Goal: Share content: Share content

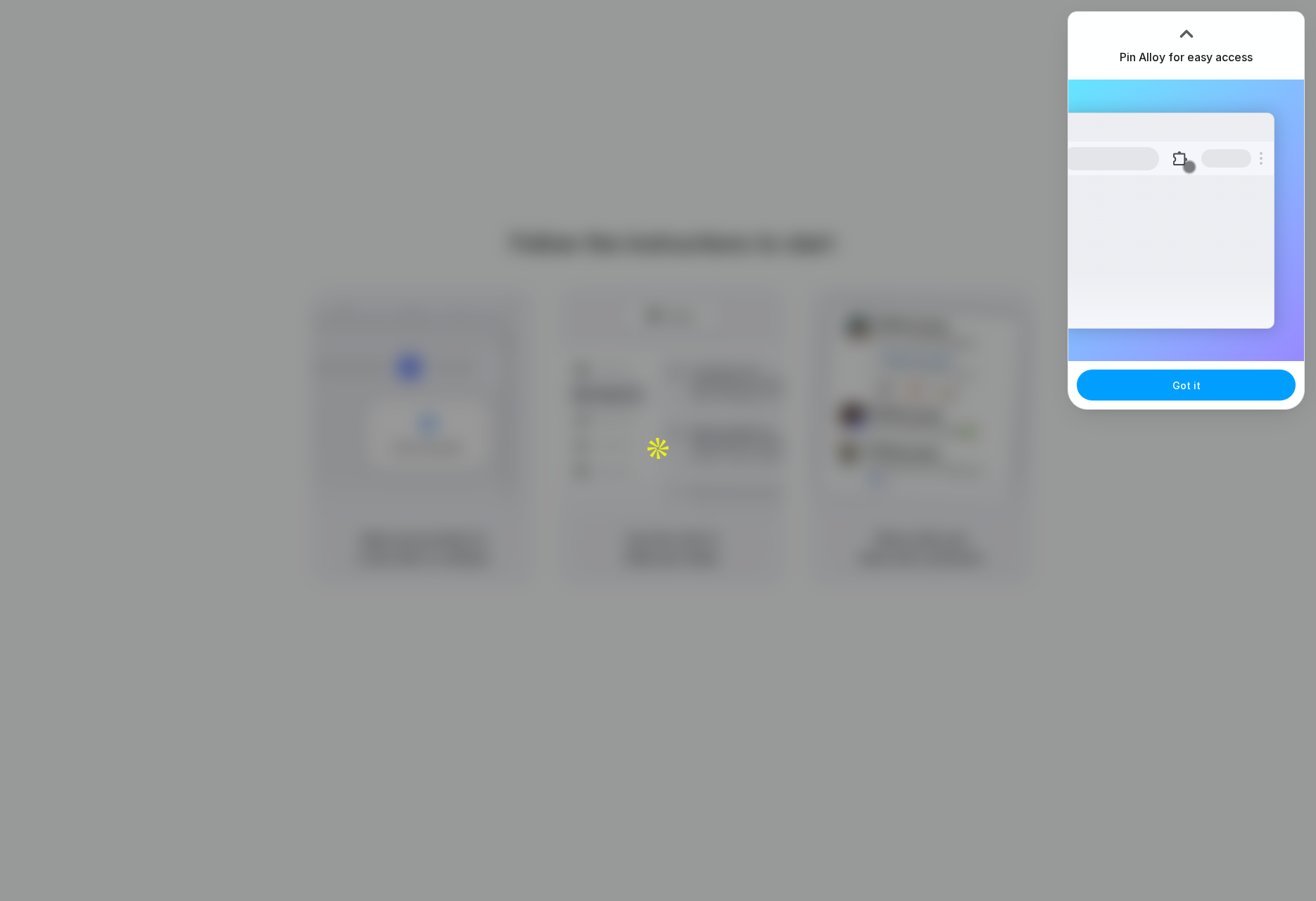
click at [1181, 392] on button "Got it" at bounding box center [1186, 384] width 219 height 31
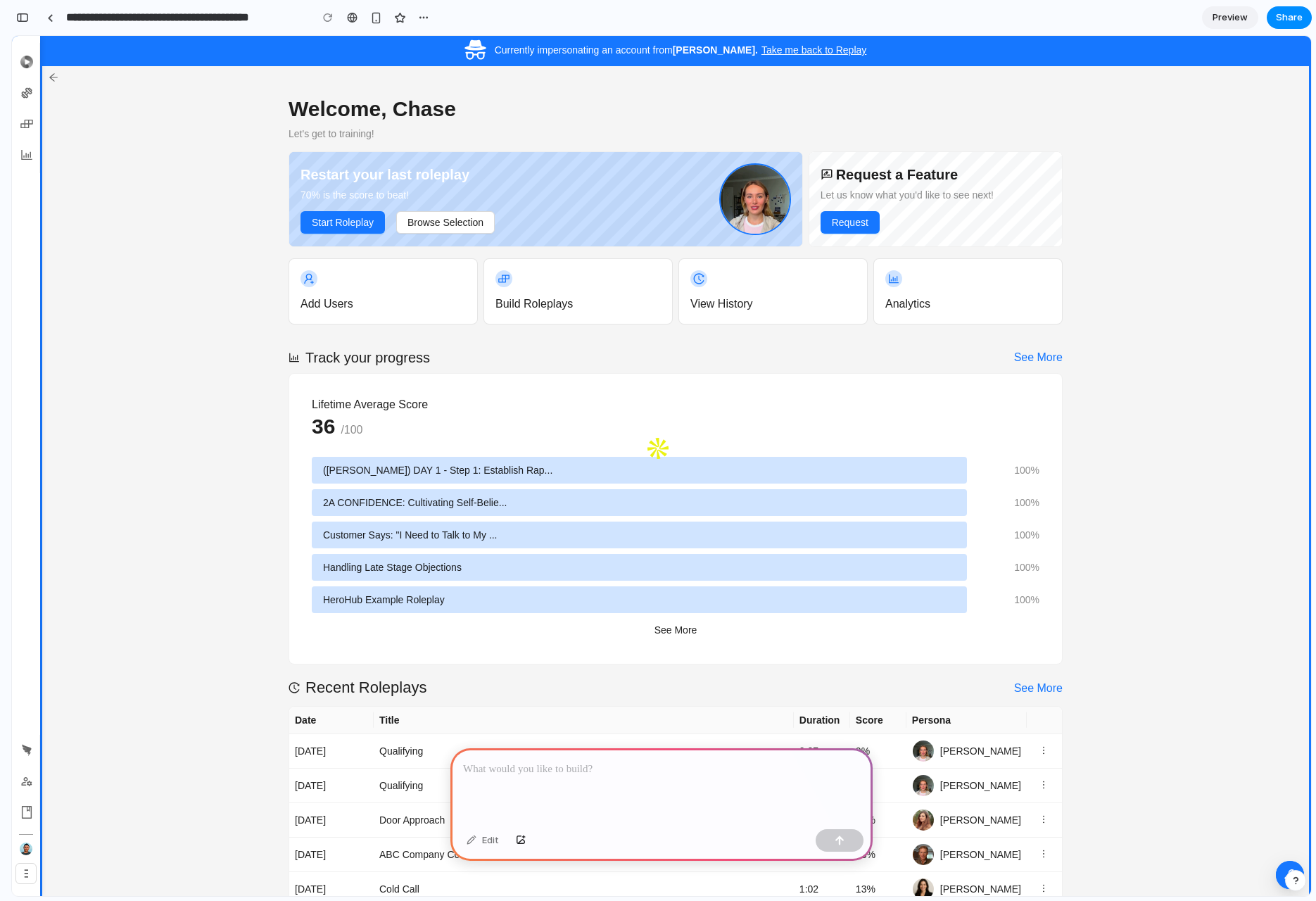
click at [522, 768] on p at bounding box center [662, 769] width 397 height 17
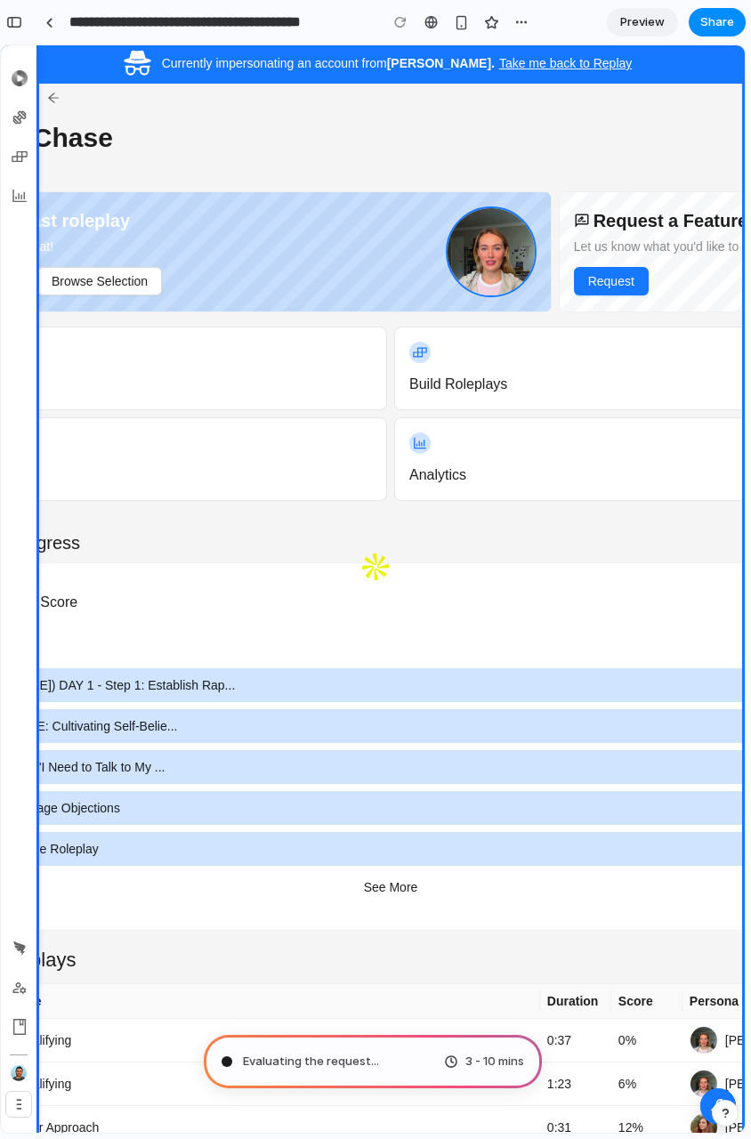
type input "**********"
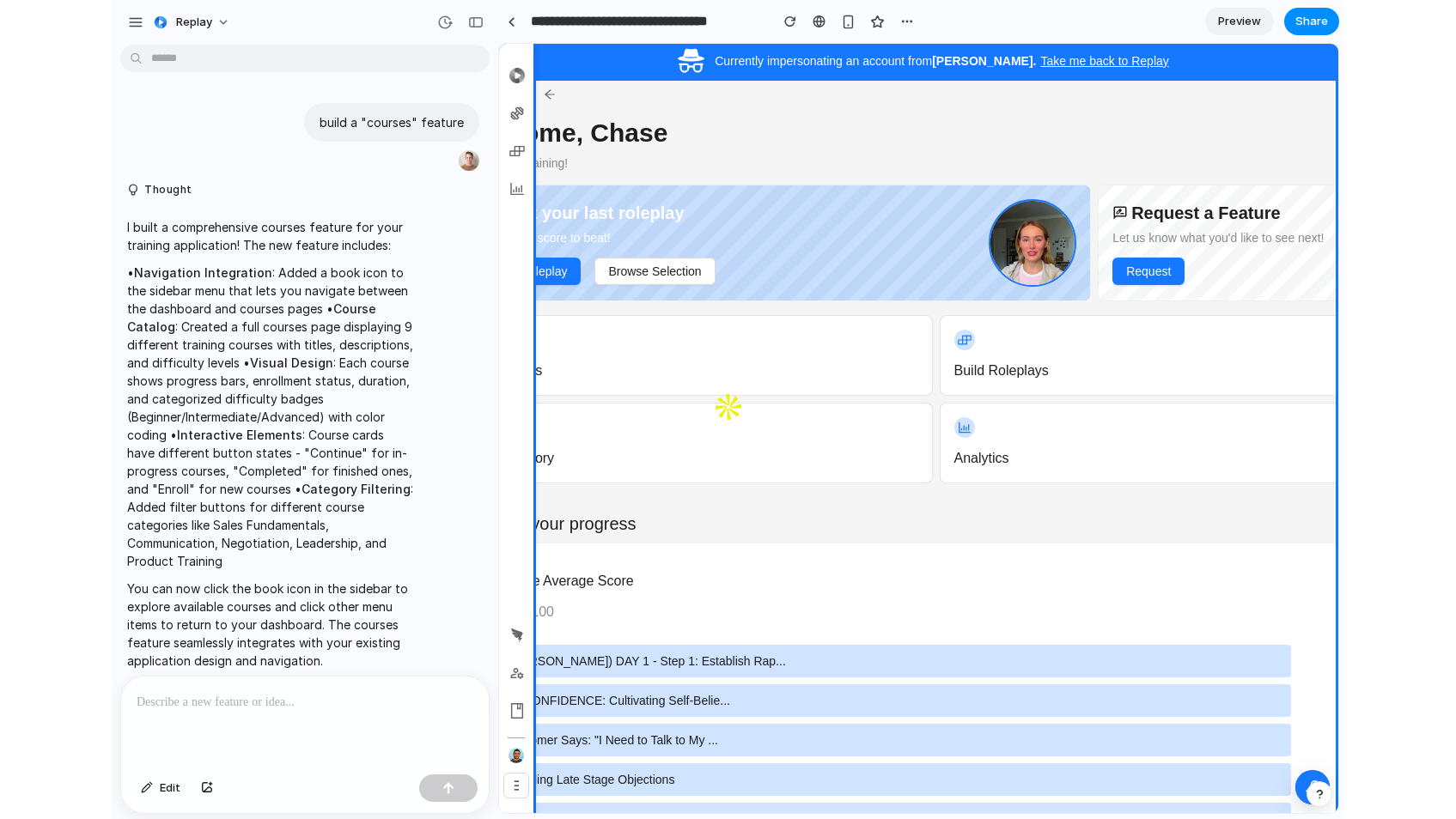
scroll to position [12, 0]
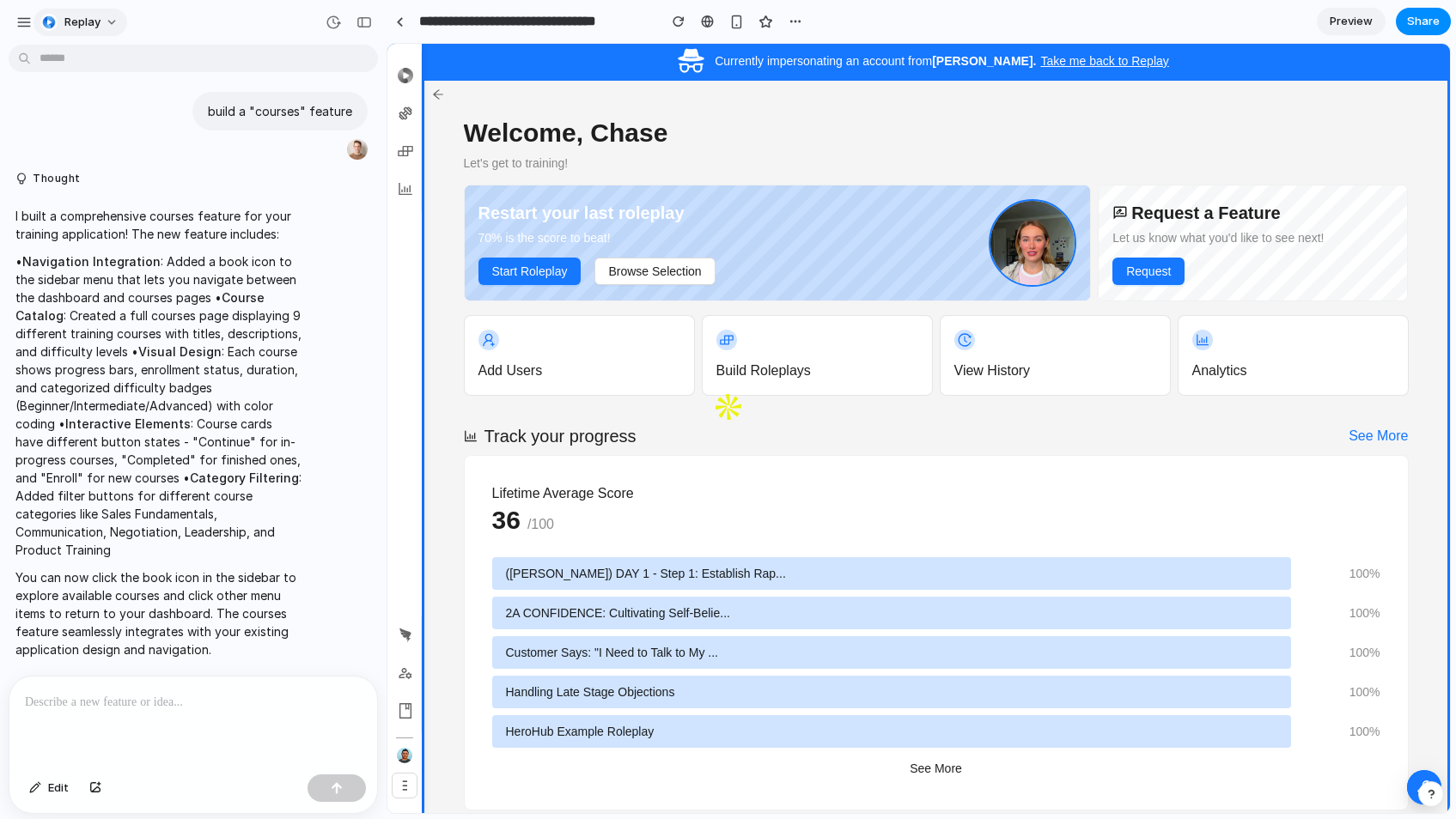
click at [62, 25] on div "Replay" at bounding box center [70, 22] width 60 height 17
click at [69, 26] on div "Settings Invite members Change theme Sign out" at bounding box center [728, 409] width 1456 height 819
click at [28, 23] on div "button" at bounding box center [24, 22] width 15 height 15
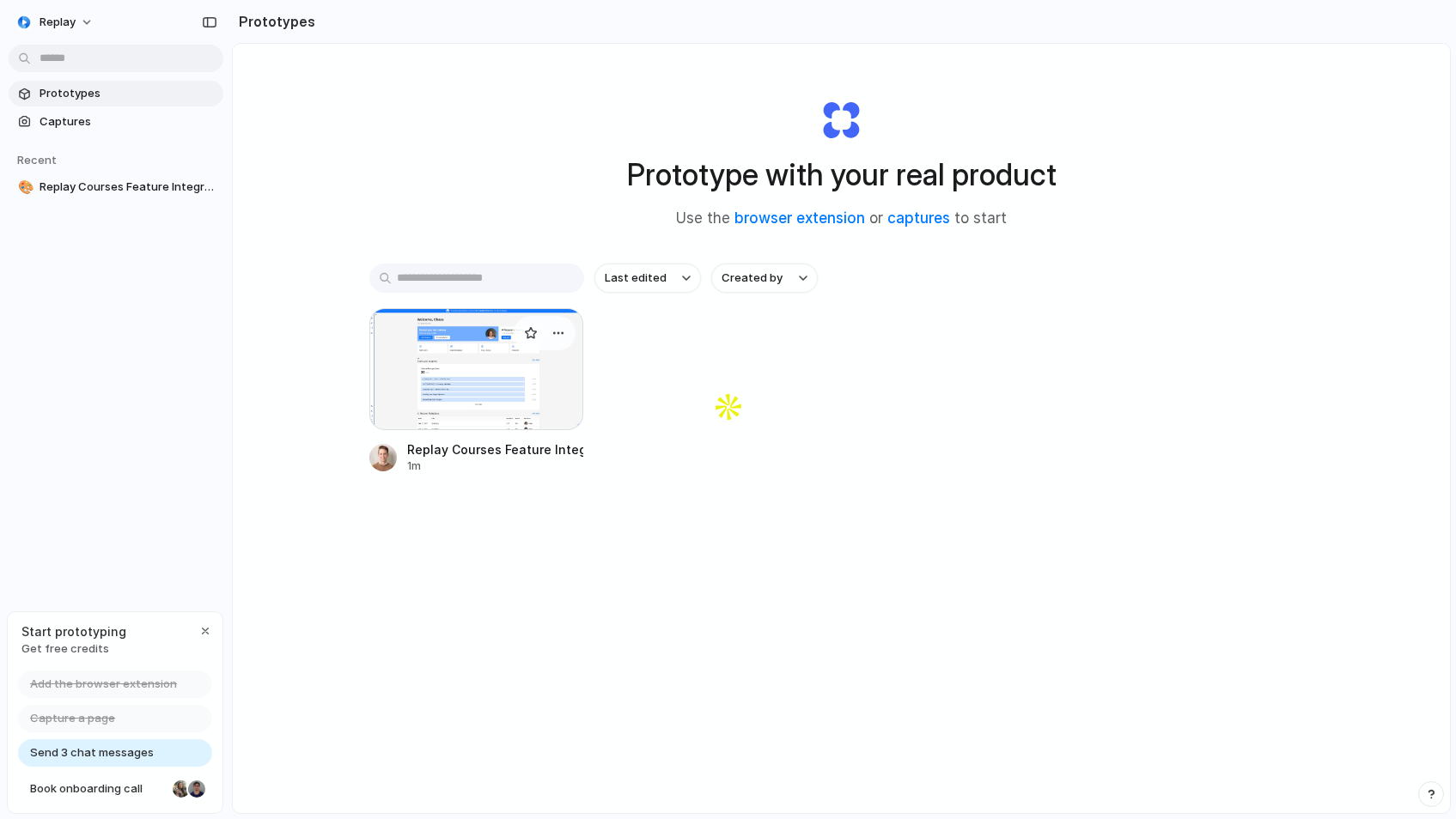
click at [505, 355] on div at bounding box center [477, 369] width 215 height 122
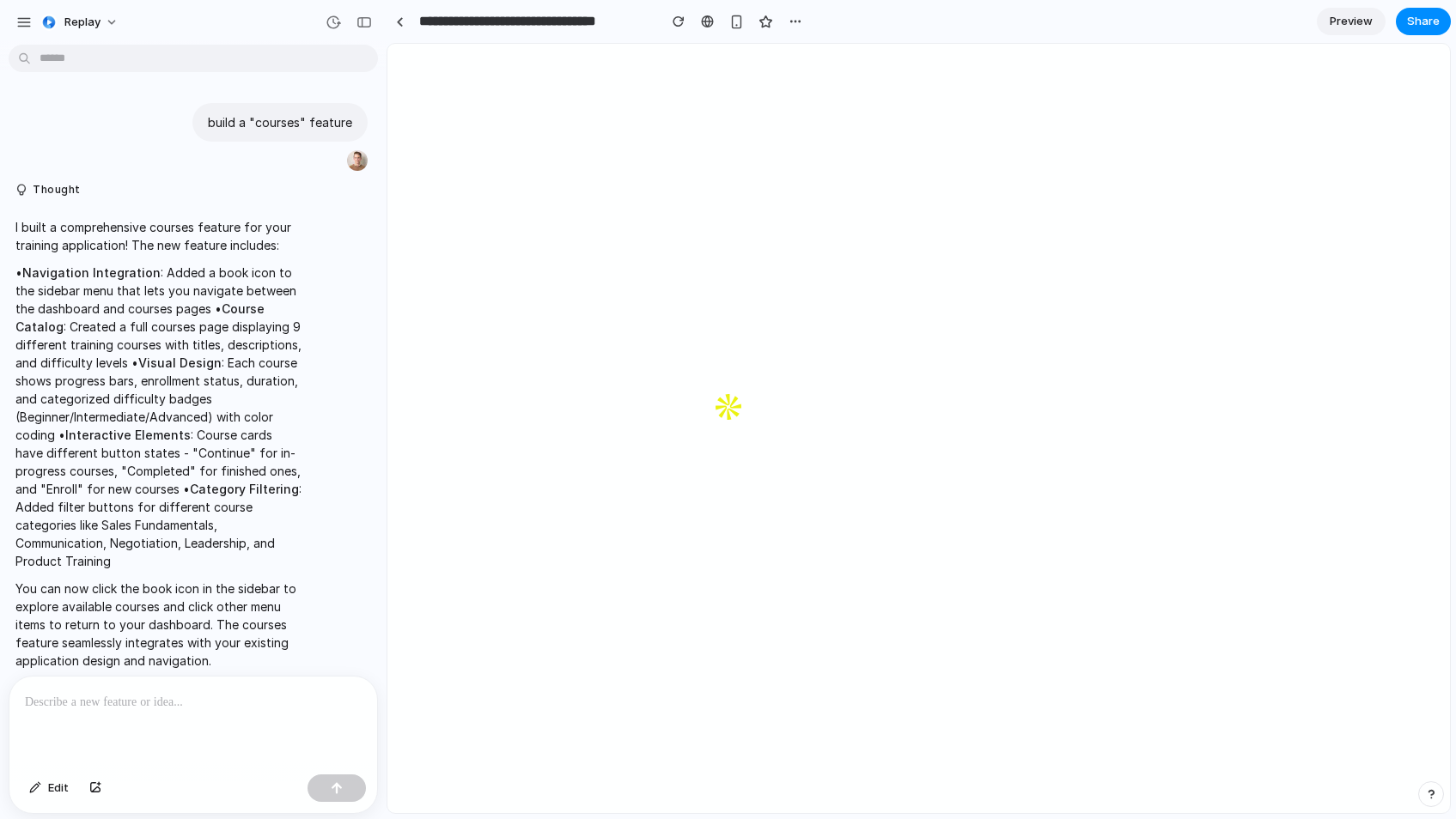
scroll to position [12, 0]
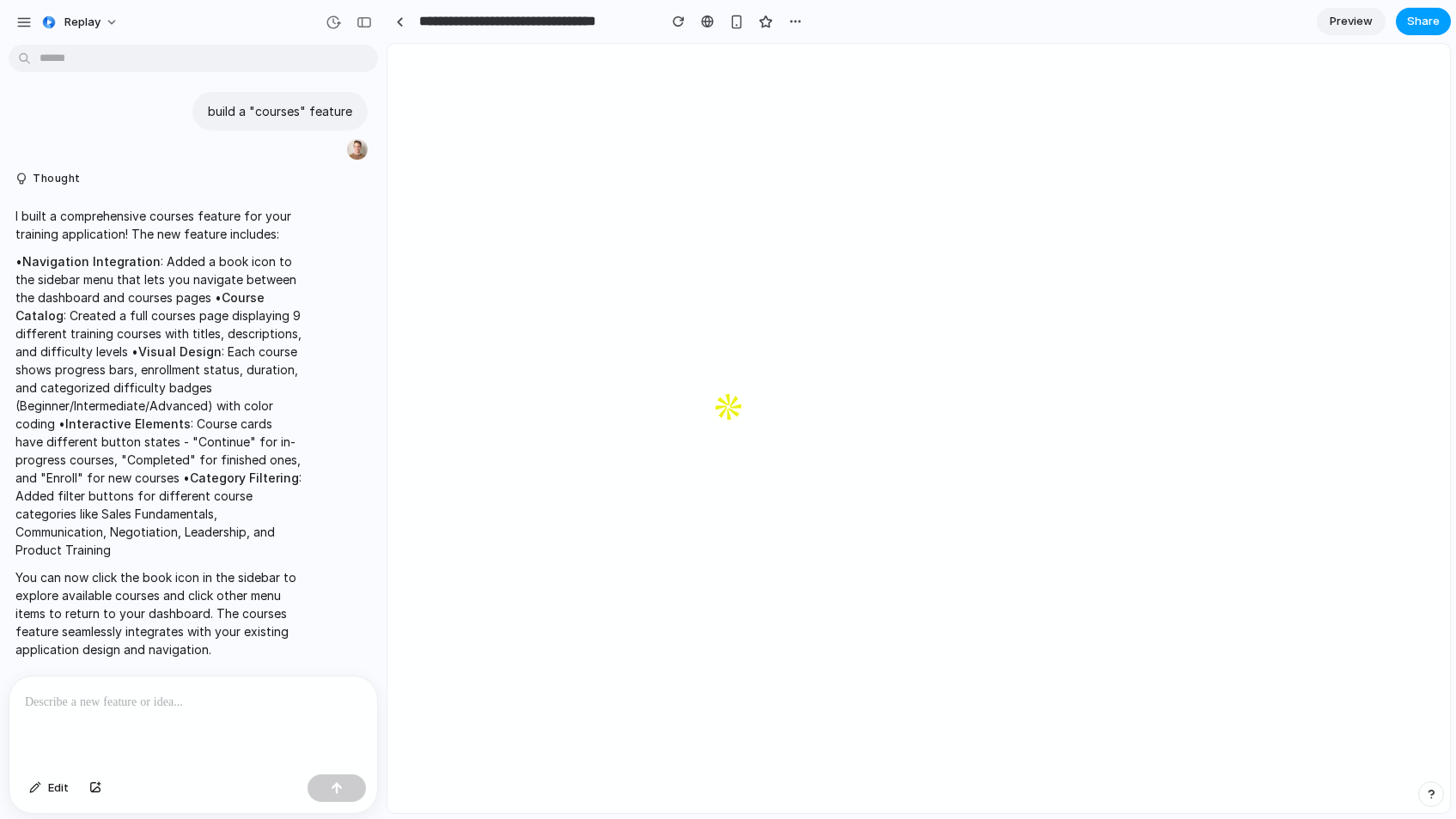
click at [1413, 26] on span "Share" at bounding box center [1423, 21] width 33 height 17
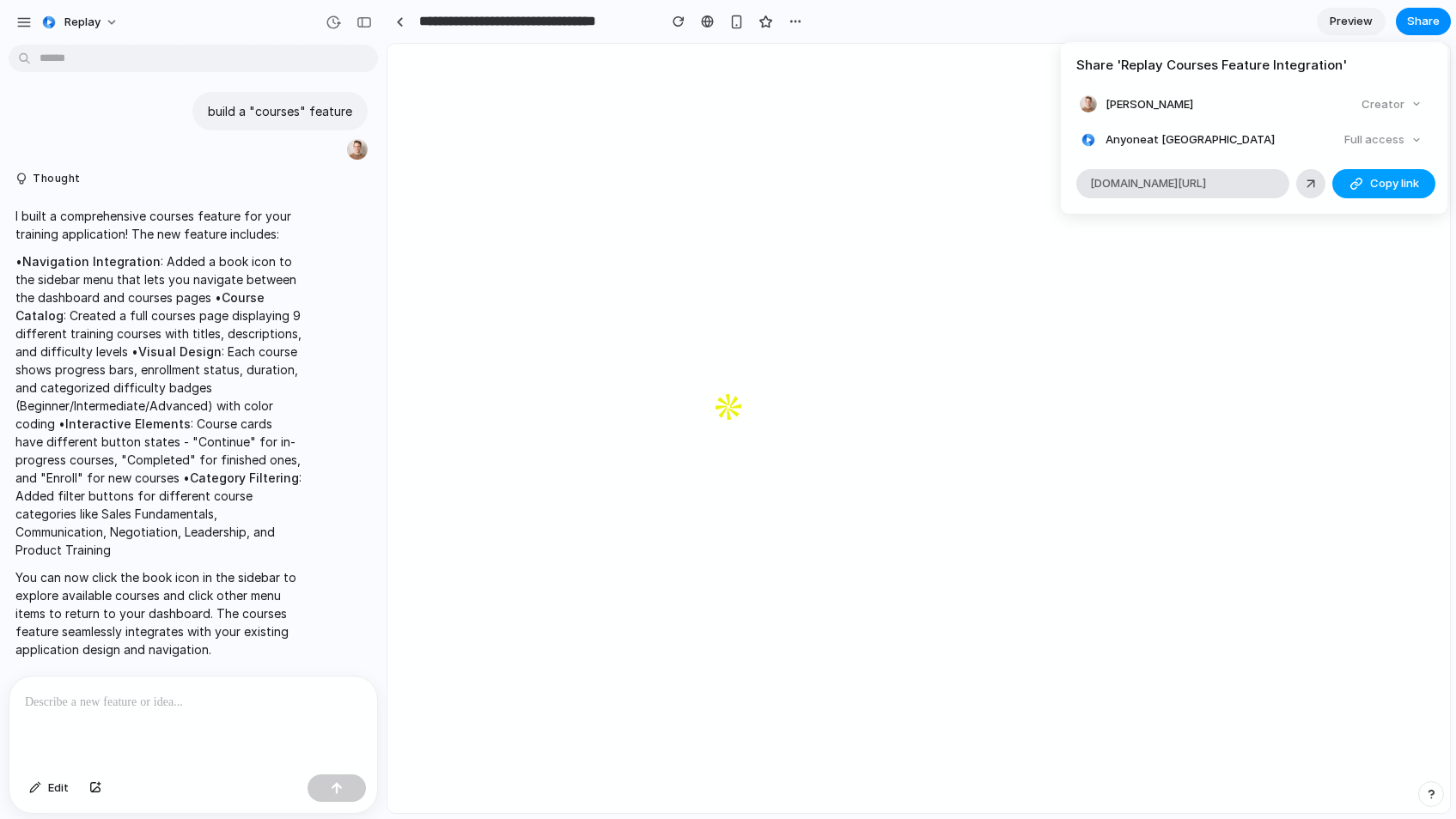
click at [1361, 186] on div "button" at bounding box center [1356, 183] width 14 height 14
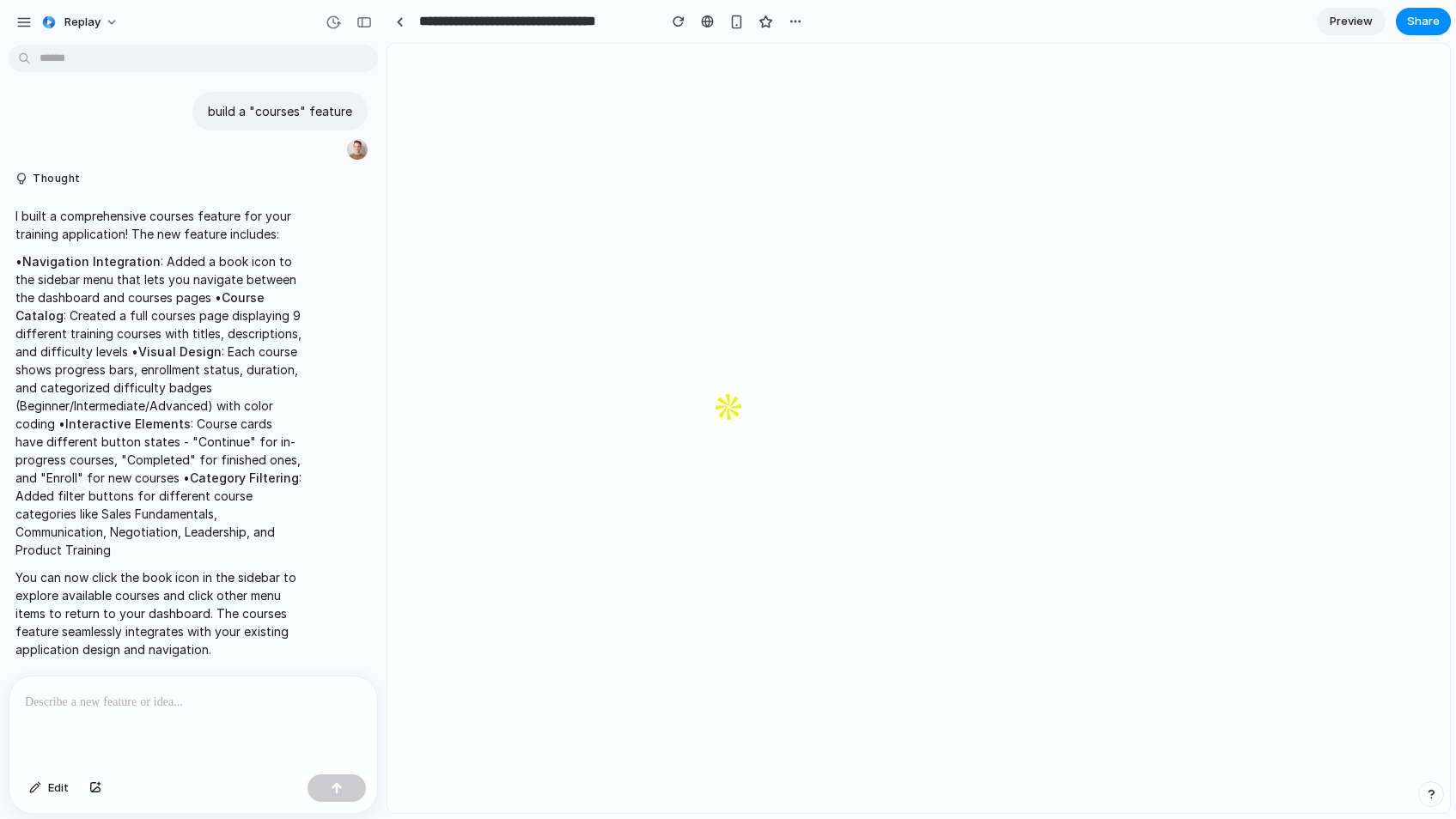
click at [919, 150] on div "Share ' Replay Courses Feature Integration ' Chase Meredith Creator Anyone at R…" at bounding box center [728, 409] width 1456 height 819
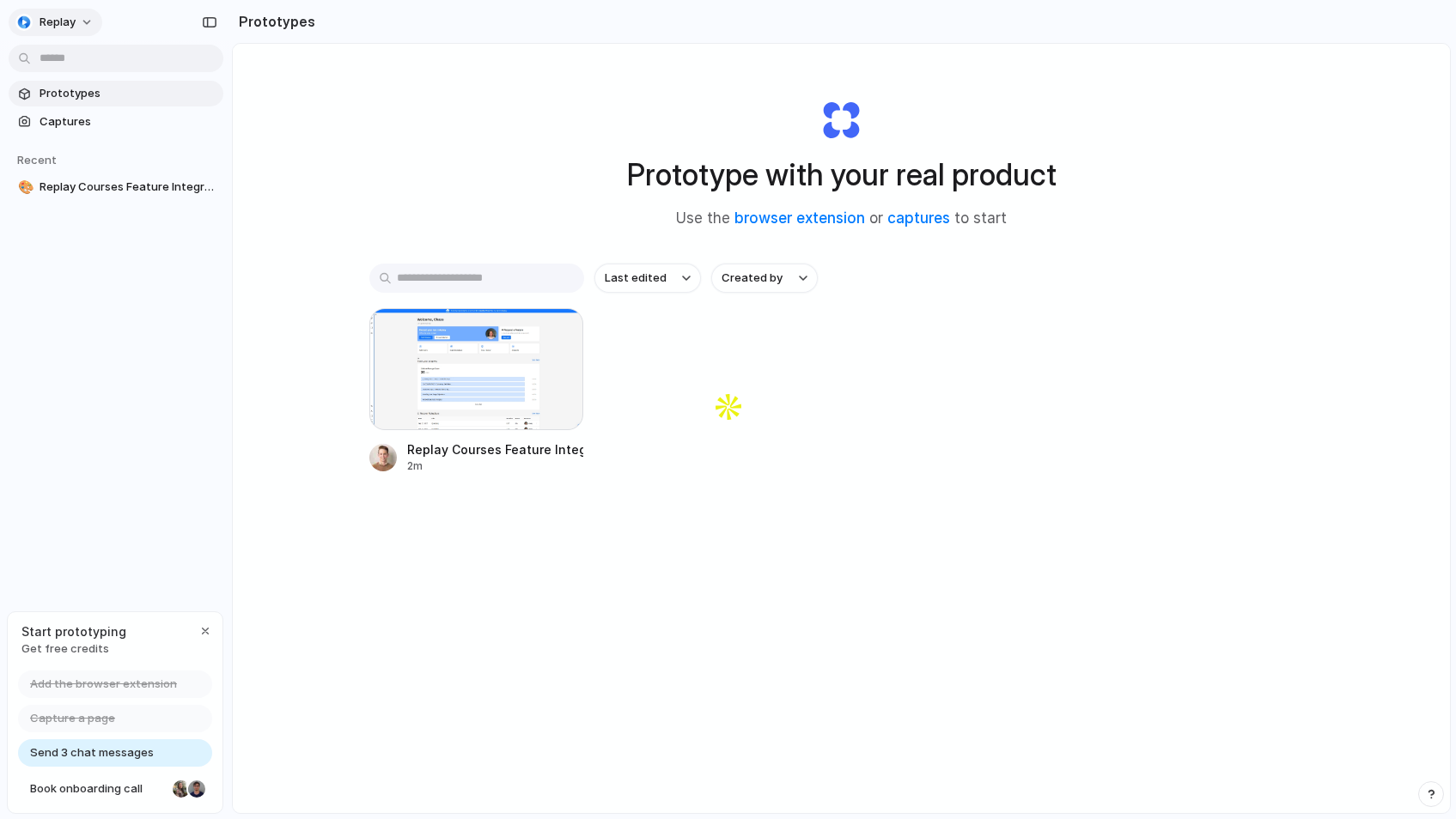
click at [49, 33] on button "Replay" at bounding box center [55, 22] width 94 height 27
click at [312, 172] on div "Settings Invite members Change theme Sign out" at bounding box center [728, 409] width 1456 height 819
click at [586, 590] on div "Prototype with your real product Use the browser extension or captures to start…" at bounding box center [840, 474] width 1217 height 860
click at [71, 130] on link "Captures" at bounding box center [116, 122] width 215 height 26
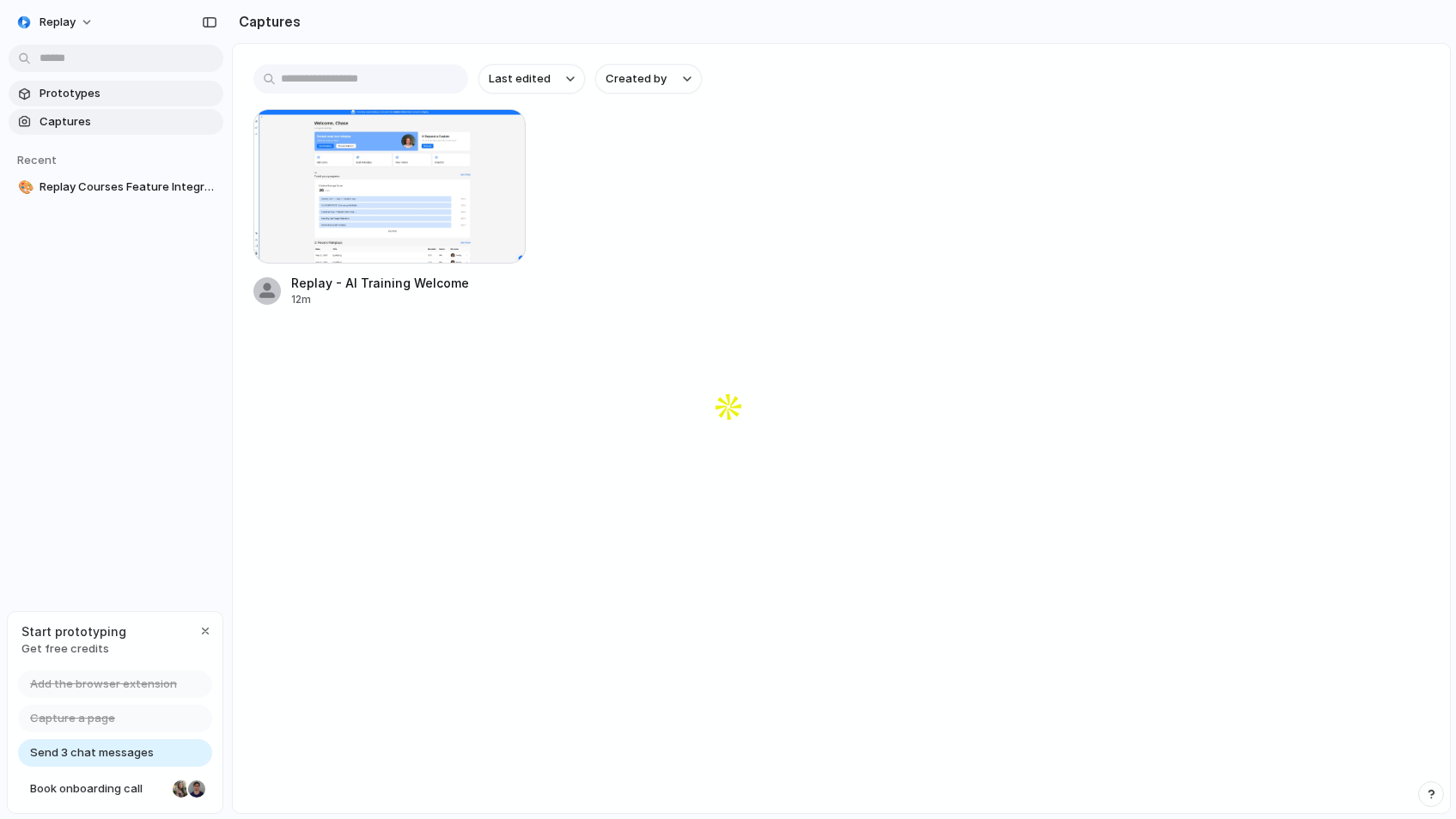
click at [65, 93] on span "Prototypes" at bounding box center [127, 94] width 177 height 17
